Goal: Task Accomplishment & Management: Manage account settings

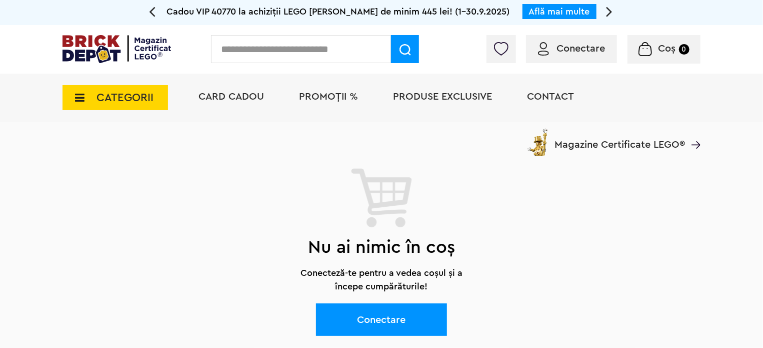
click at [394, 320] on link "Conectare" at bounding box center [381, 319] width 131 height 33
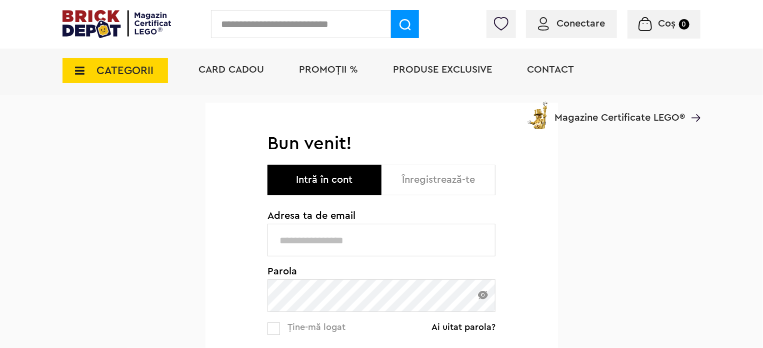
scroll to position [100, 0]
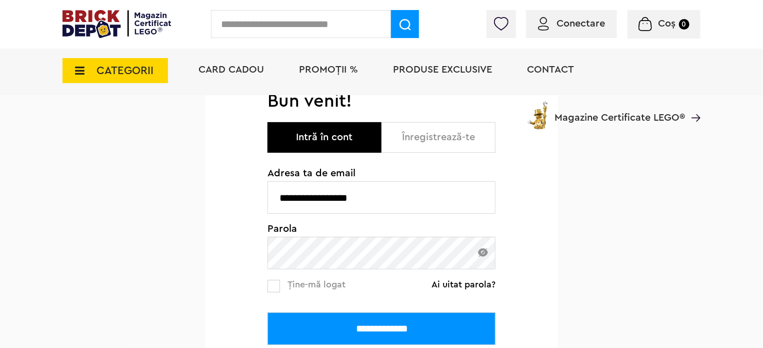
click at [368, 194] on input "**********" at bounding box center [382, 197] width 228 height 33
type input "**********"
click at [343, 333] on input "**********" at bounding box center [382, 328] width 228 height 33
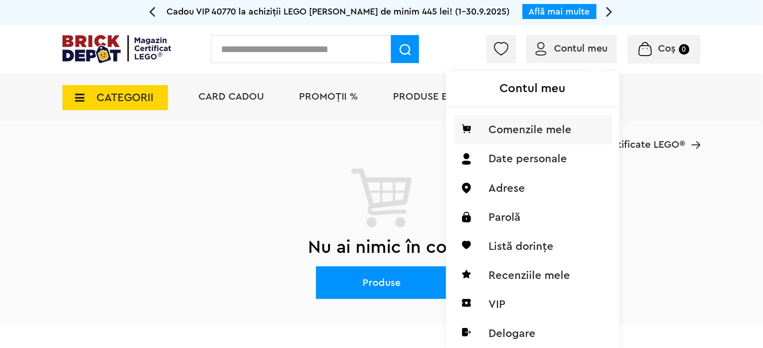
click at [506, 129] on li "Comenzile mele" at bounding box center [533, 129] width 158 height 29
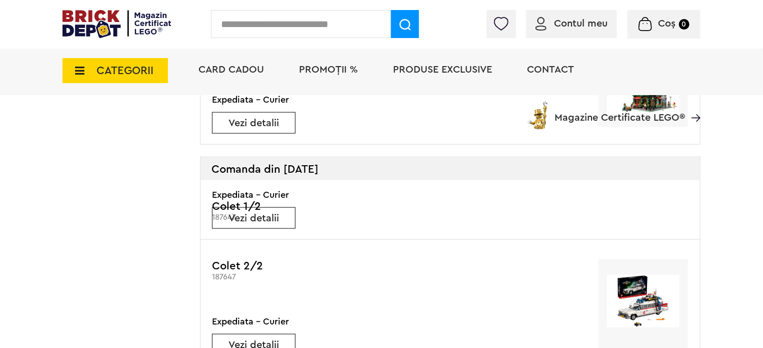
scroll to position [150, 0]
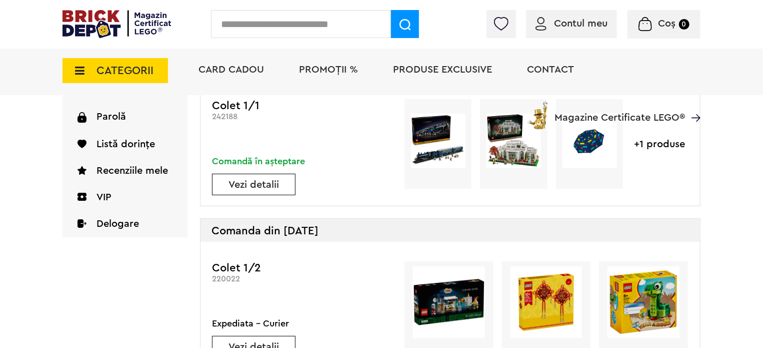
click at [260, 187] on link "Vezi detalii" at bounding box center [254, 185] width 83 height 10
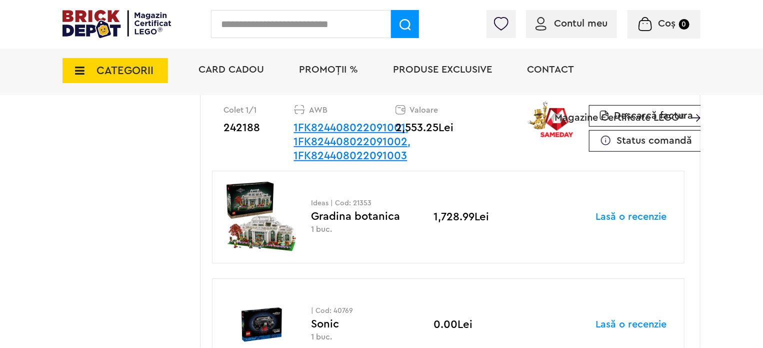
scroll to position [250, 0]
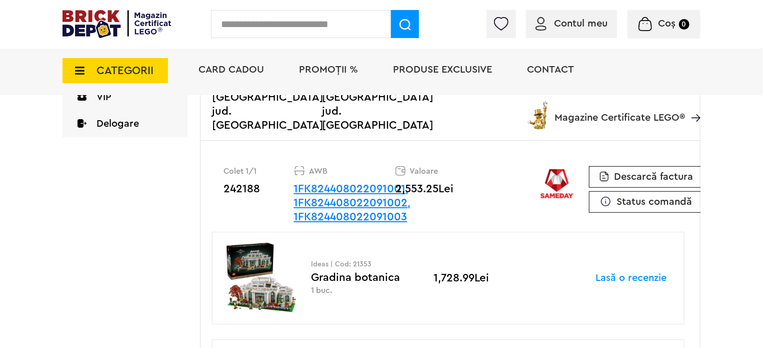
click at [345, 183] on link "1FK824408022091001, 1FK824408022091002, 1FK824408022091003" at bounding box center [352, 202] width 117 height 39
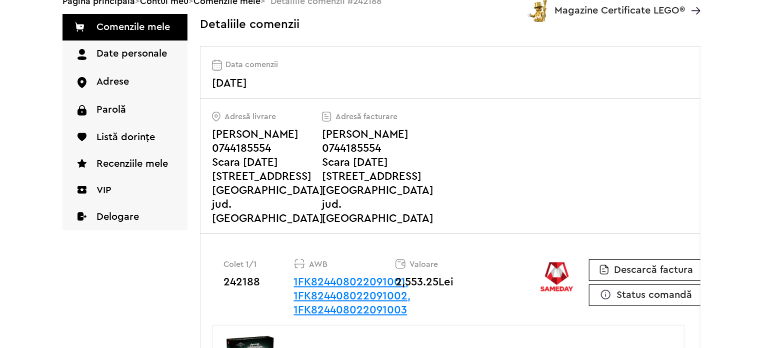
scroll to position [0, 0]
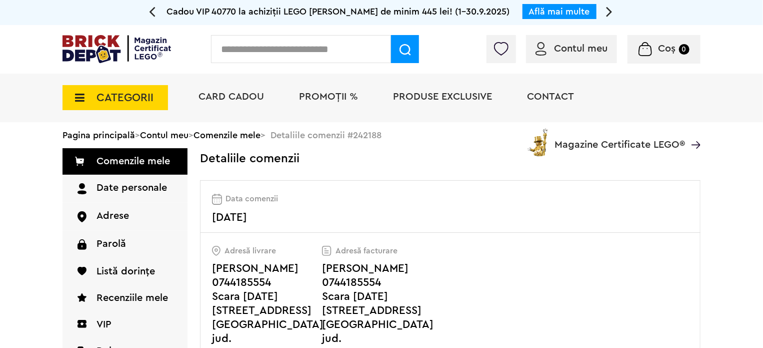
click at [154, 12] on icon at bounding box center [152, 12] width 7 height 18
click at [517, 13] on link "Află mai multe" at bounding box center [530, 11] width 61 height 9
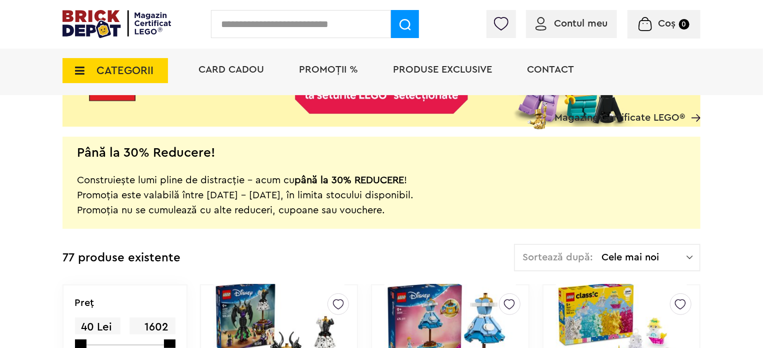
scroll to position [250, 0]
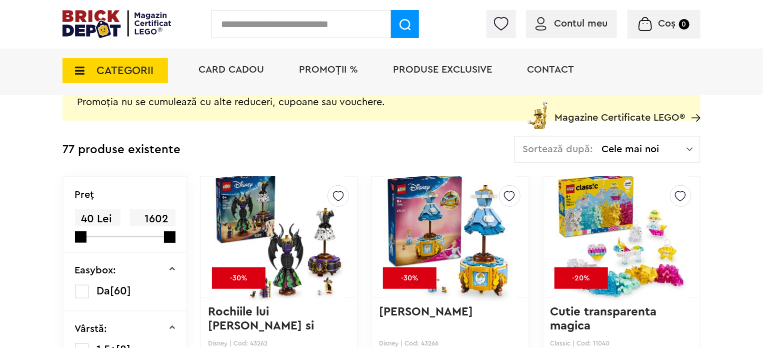
click at [636, 156] on div "Sortează după: Cele mai noi Cele mai noi Cele mai vechi Cele mai ieftine Cele m…" at bounding box center [607, 150] width 187 height 28
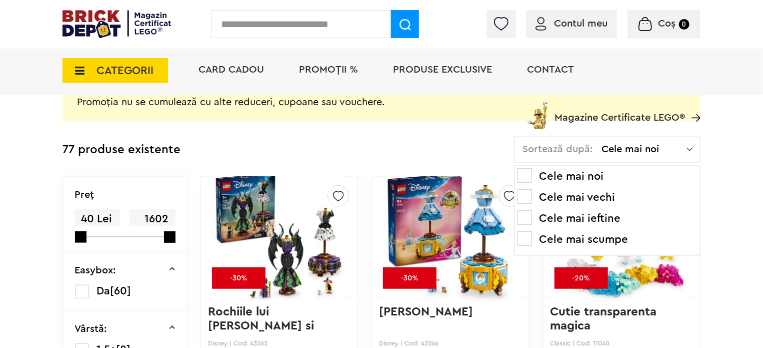
click at [563, 238] on li "Cele mai scumpe" at bounding box center [608, 239] width 180 height 16
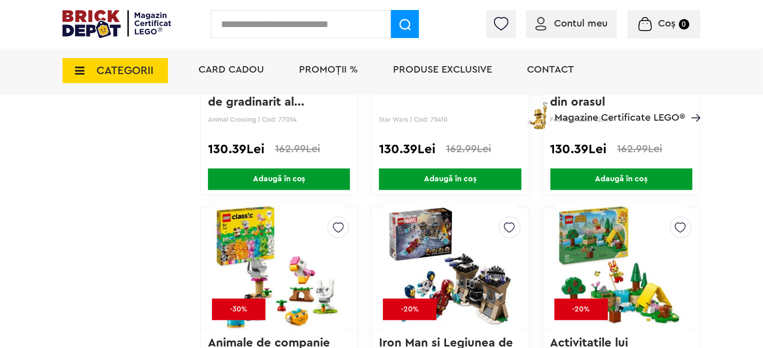
scroll to position [5053, 0]
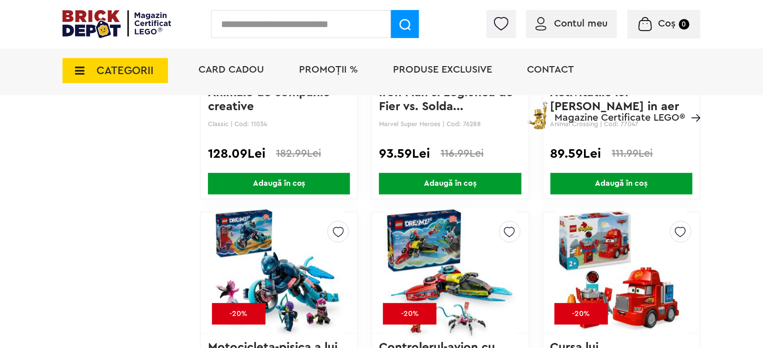
click at [337, 74] on span "PROMOȚII %" at bounding box center [328, 70] width 59 height 10
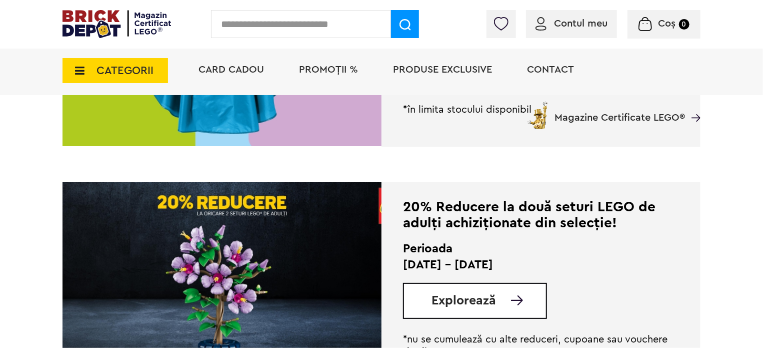
scroll to position [425, 0]
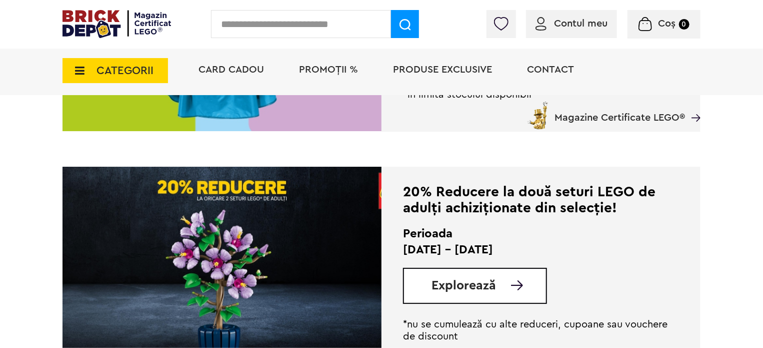
click at [445, 284] on span "Explorează" at bounding box center [464, 285] width 65 height 13
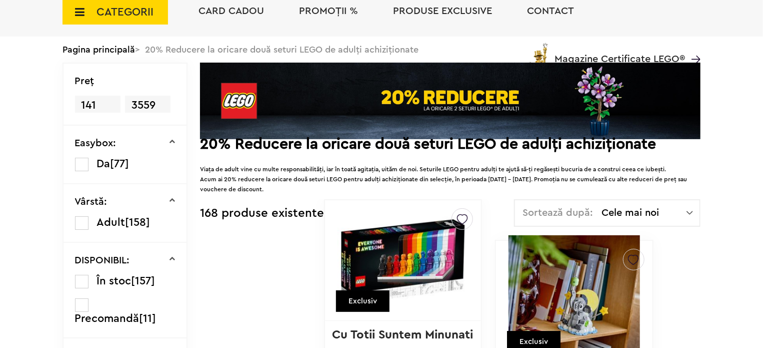
scroll to position [150, 0]
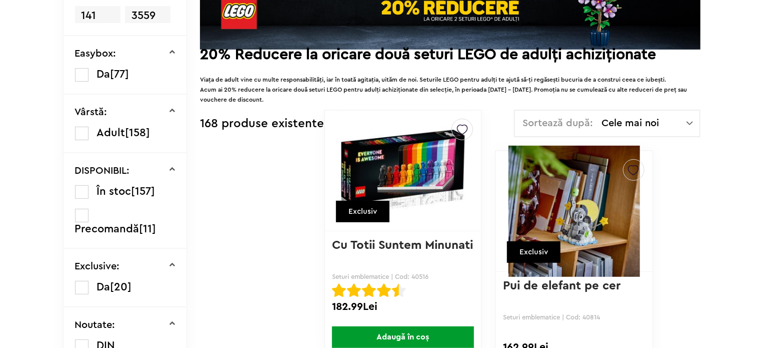
click at [580, 128] on span "Sortează după:" at bounding box center [558, 123] width 71 height 10
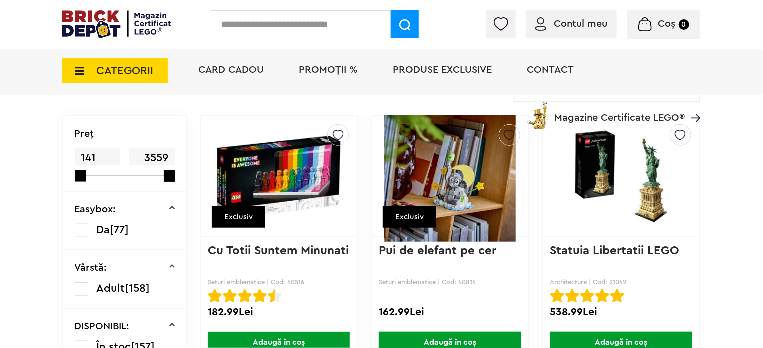
scroll to position [245, 0]
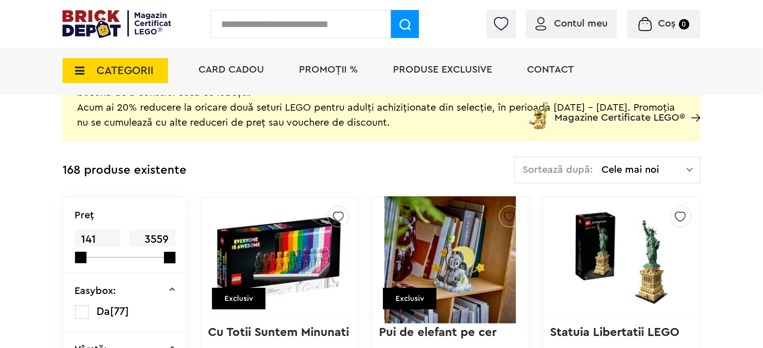
click at [598, 172] on div "Sortează după: Cele mai noi Cele mai noi Cele mai vechi Cele mai ieftine Cele m…" at bounding box center [607, 170] width 187 height 28
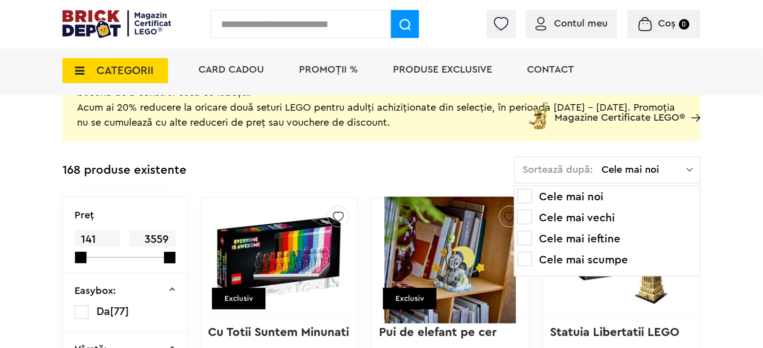
click at [526, 258] on span at bounding box center [525, 259] width 15 height 15
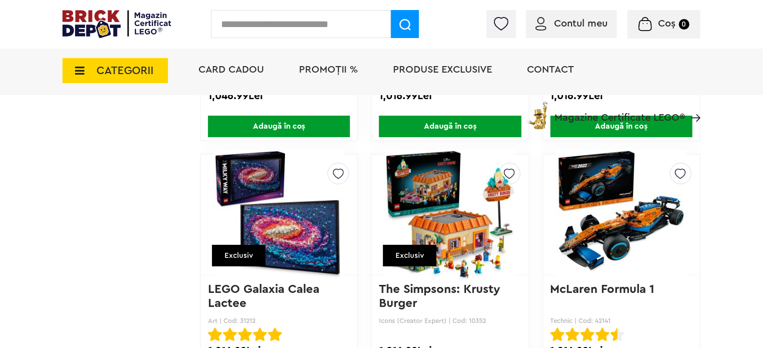
scroll to position [5654, 0]
